Goal: Information Seeking & Learning: Learn about a topic

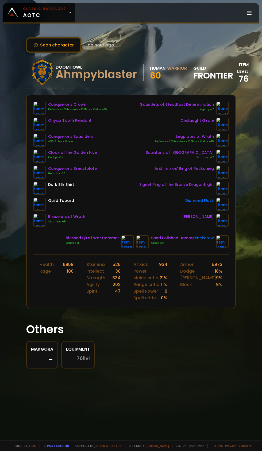
click at [68, 13] on icon at bounding box center [70, 13] width 4 height 4
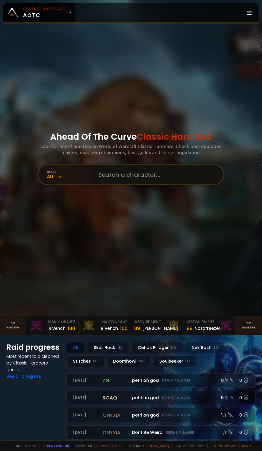
click at [144, 184] on input "text" at bounding box center [156, 174] width 122 height 19
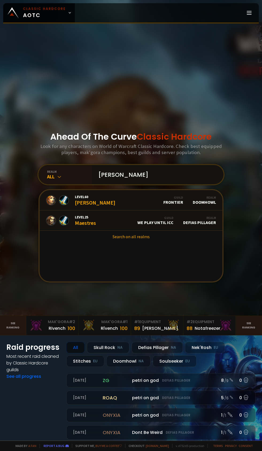
type input "[PERSON_NAME]"
click at [136, 210] on link "Level 60 [PERSON_NAME] Guild Frontier Realm Doomhowl" at bounding box center [130, 200] width 183 height 20
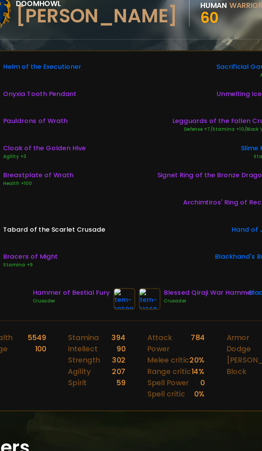
scroll to position [0, 6]
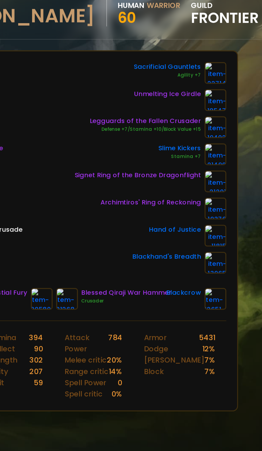
click at [220, 124] on img at bounding box center [216, 124] width 13 height 13
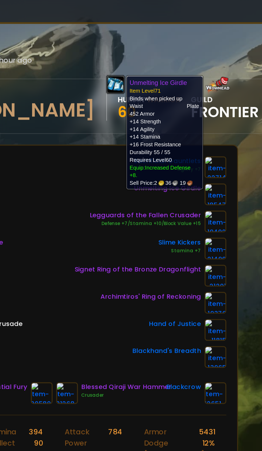
click at [237, 160] on div "Scan character an hour ago Doomhowl [PERSON_NAME] Human Warrior 60 guild Fronti…" at bounding box center [131, 220] width 262 height 440
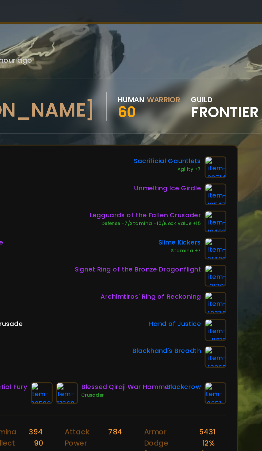
click at [219, 123] on img at bounding box center [216, 124] width 13 height 13
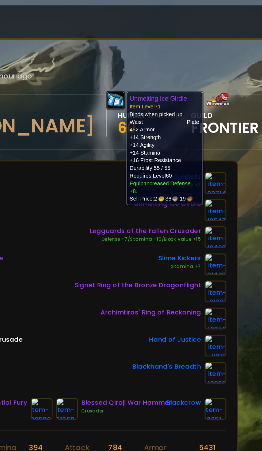
click at [239, 167] on div "Scan character an hour ago Doomhowl [PERSON_NAME] Human Warrior 60 guild Fronti…" at bounding box center [131, 220] width 262 height 440
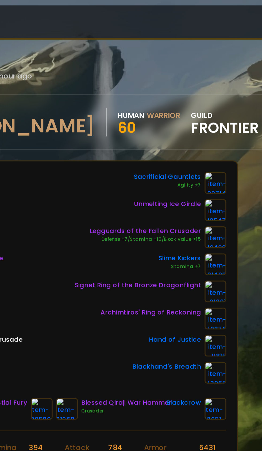
click at [217, 123] on img at bounding box center [216, 124] width 13 height 13
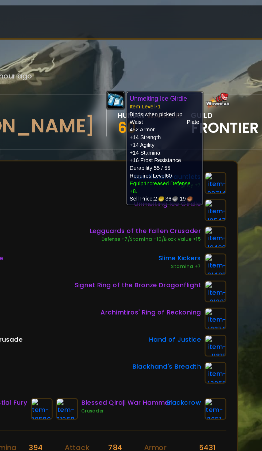
click at [240, 170] on div "Scan character an hour ago Doomhowl [PERSON_NAME] Human Warrior 60 guild Fronti…" at bounding box center [131, 220] width 262 height 440
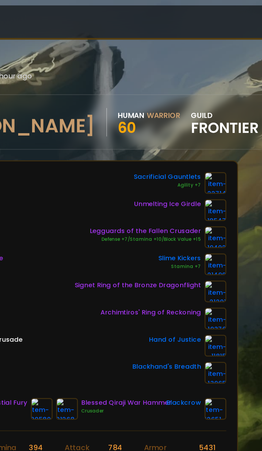
click at [218, 141] on img at bounding box center [216, 140] width 13 height 13
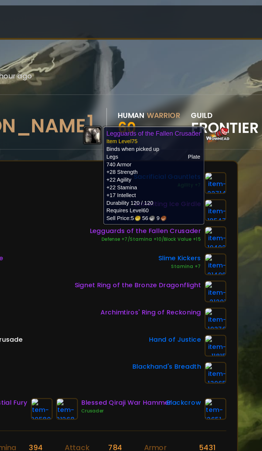
click at [237, 168] on div "Scan character an hour ago Doomhowl [PERSON_NAME] Human Warrior 60 guild Fronti…" at bounding box center [131, 220] width 262 height 440
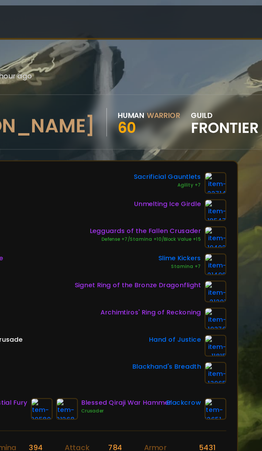
click at [218, 142] on img at bounding box center [216, 140] width 13 height 13
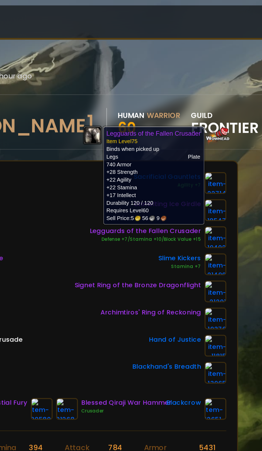
click at [239, 191] on div "Scan character an hour ago Doomhowl [PERSON_NAME] Human Warrior 60 guild Fronti…" at bounding box center [131, 220] width 262 height 440
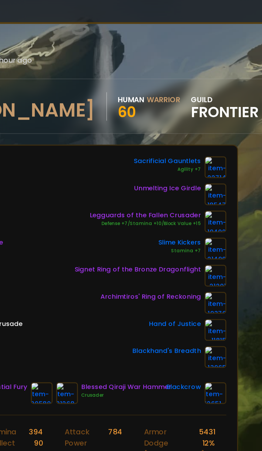
click at [216, 157] on img at bounding box center [216, 156] width 13 height 13
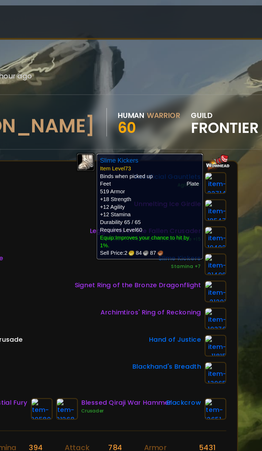
click at [236, 194] on div "Scan character an hour ago Doomhowl [PERSON_NAME] Human Warrior 60 guild Fronti…" at bounding box center [131, 220] width 262 height 440
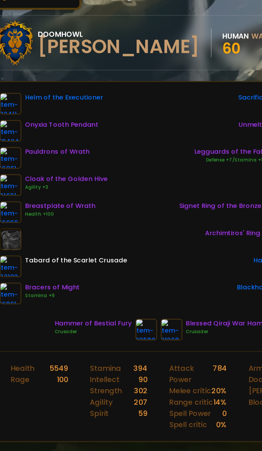
click at [118, 241] on img at bounding box center [119, 241] width 13 height 13
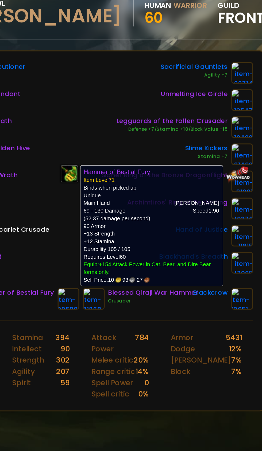
click at [159, 323] on h1 "Others" at bounding box center [130, 329] width 209 height 17
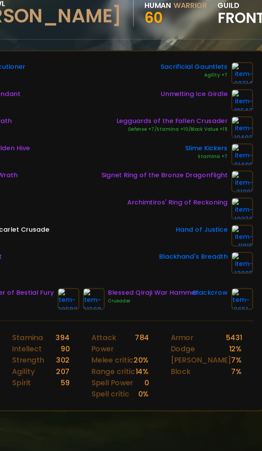
click at [137, 241] on img at bounding box center [134, 241] width 13 height 13
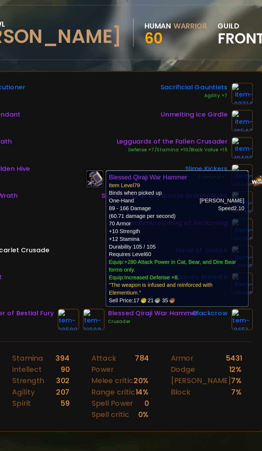
click at [166, 314] on section "Others Makgora - Equipment 70 ilvl 2872" at bounding box center [130, 344] width 209 height 61
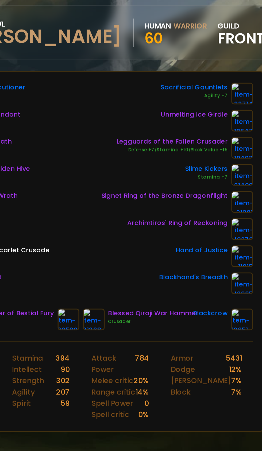
click at [118, 240] on img at bounding box center [119, 241] width 13 height 13
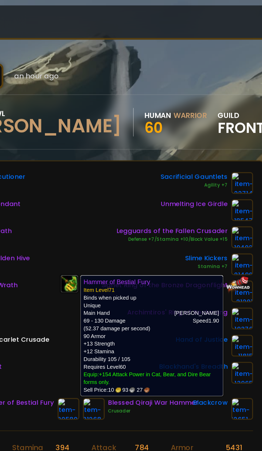
click at [147, 130] on div "Unmelting Ice Girdle" at bounding box center [183, 124] width 89 height 13
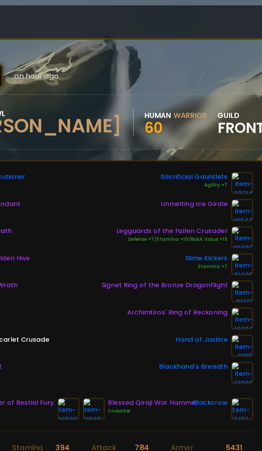
click at [134, 241] on img at bounding box center [134, 241] width 13 height 13
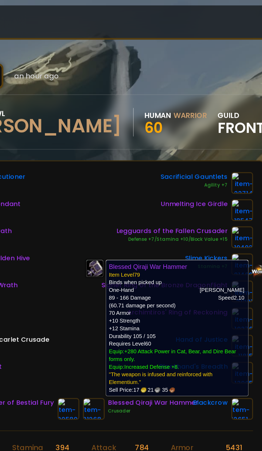
click at [138, 114] on div "Helm of the Executioner Onyxia Tooth Pendant Pauldrons of Wrath Cloak of the Go…" at bounding box center [130, 164] width 195 height 125
